Goal: Navigation & Orientation: Find specific page/section

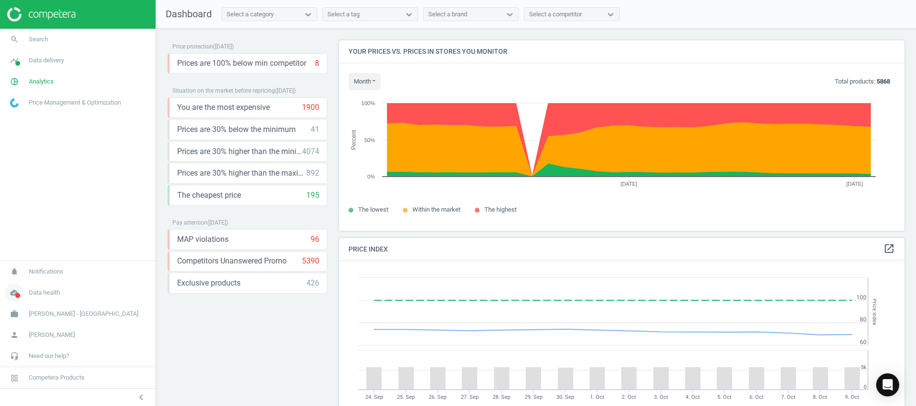
click at [16, 297] on span at bounding box center [17, 295] width 5 height 5
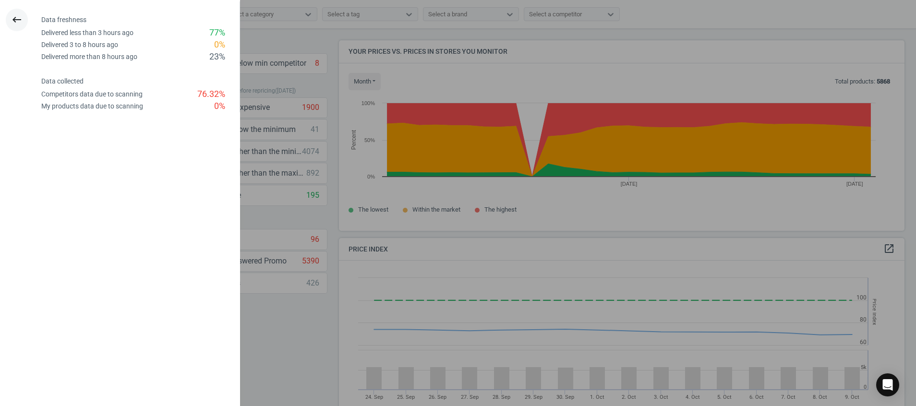
click at [22, 23] on icon "keyboard_backspace" at bounding box center [17, 20] width 12 height 12
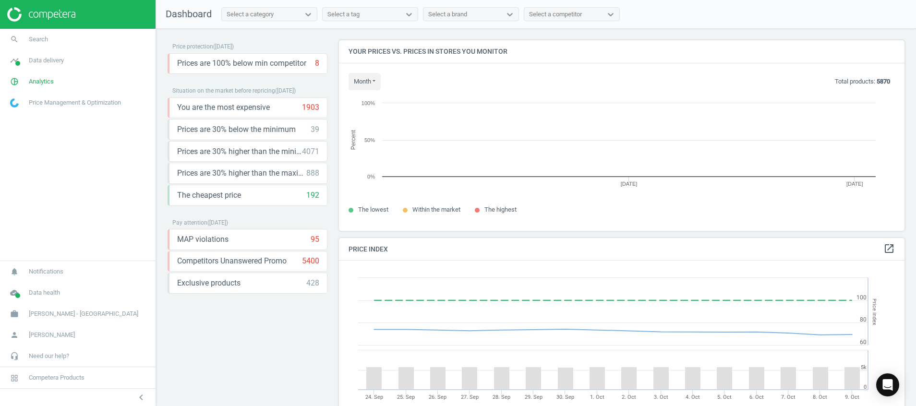
scroll to position [213, 577]
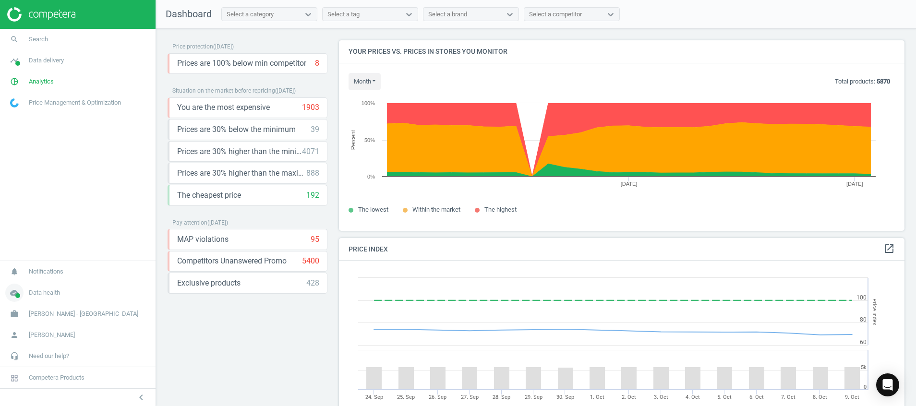
click at [14, 291] on icon "cloud_done" at bounding box center [14, 293] width 18 height 18
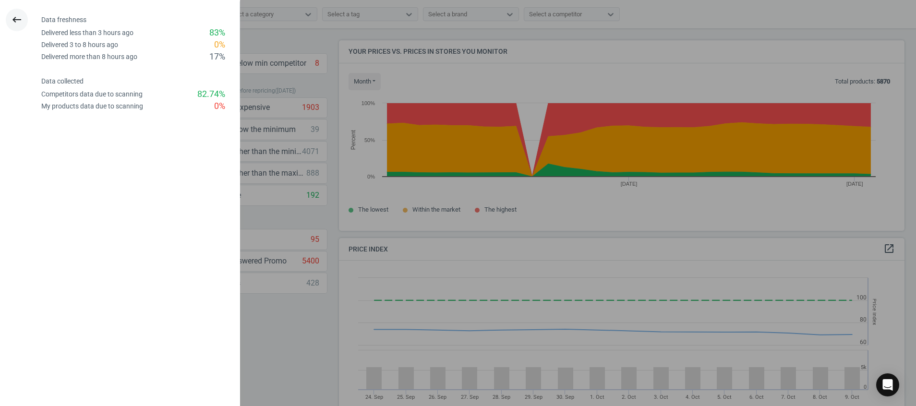
click at [18, 18] on icon "keyboard_backspace" at bounding box center [17, 20] width 12 height 12
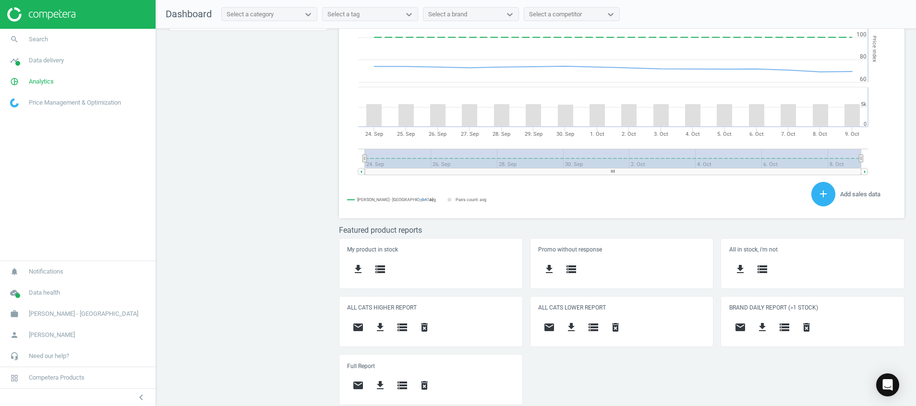
scroll to position [0, 0]
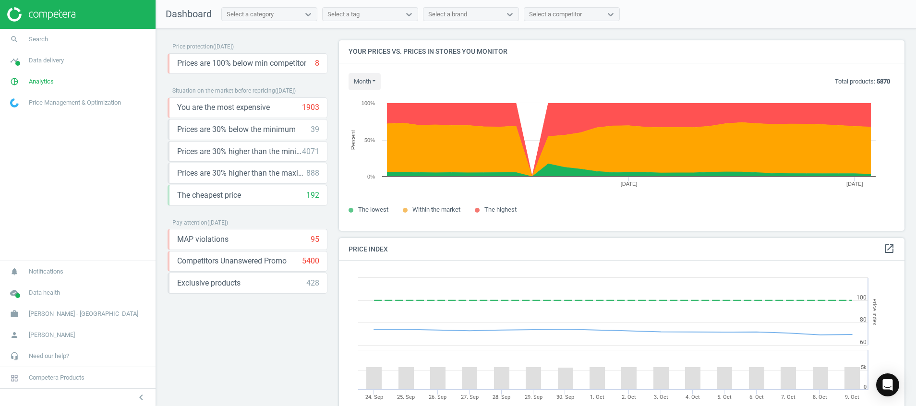
click at [40, 16] on img at bounding box center [41, 14] width 68 height 14
click at [22, 291] on icon "cloud_done" at bounding box center [14, 293] width 18 height 18
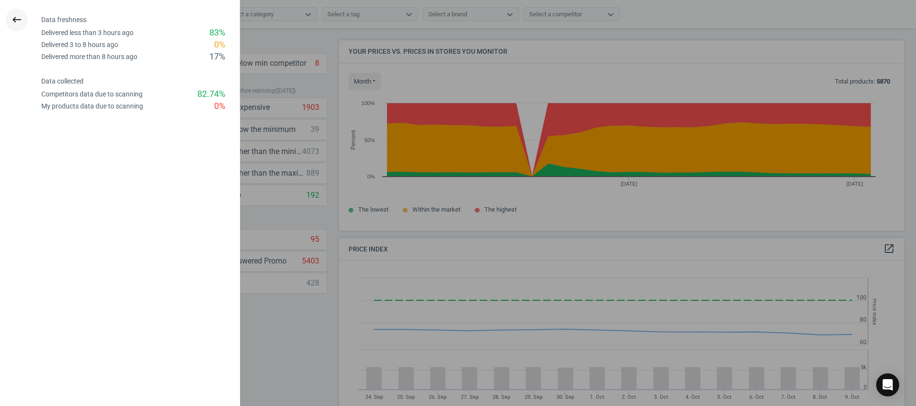
click at [18, 15] on icon "keyboard_backspace" at bounding box center [17, 20] width 12 height 12
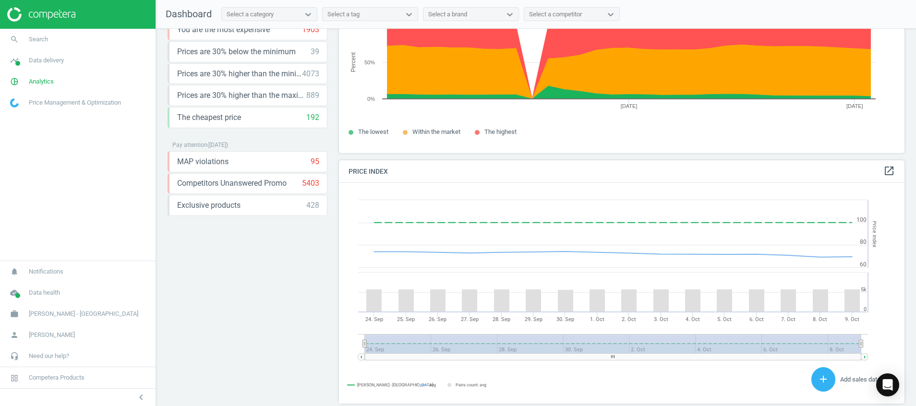
scroll to position [0, 0]
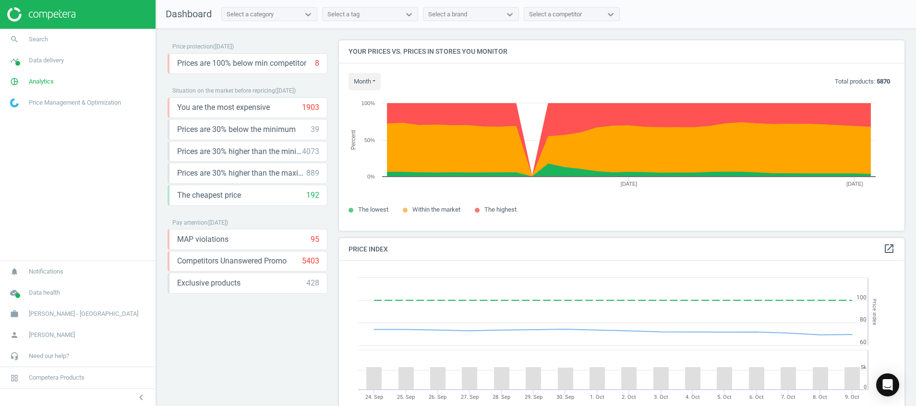
click at [57, 15] on img at bounding box center [41, 14] width 68 height 14
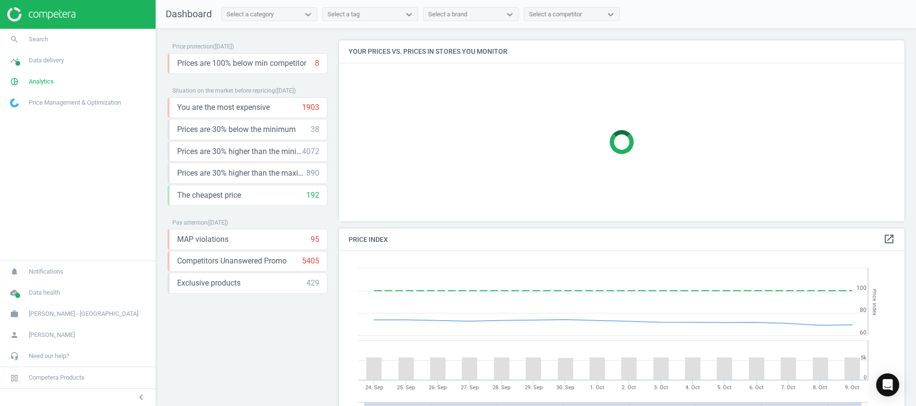
scroll to position [213, 577]
